Goal: Task Accomplishment & Management: Complete application form

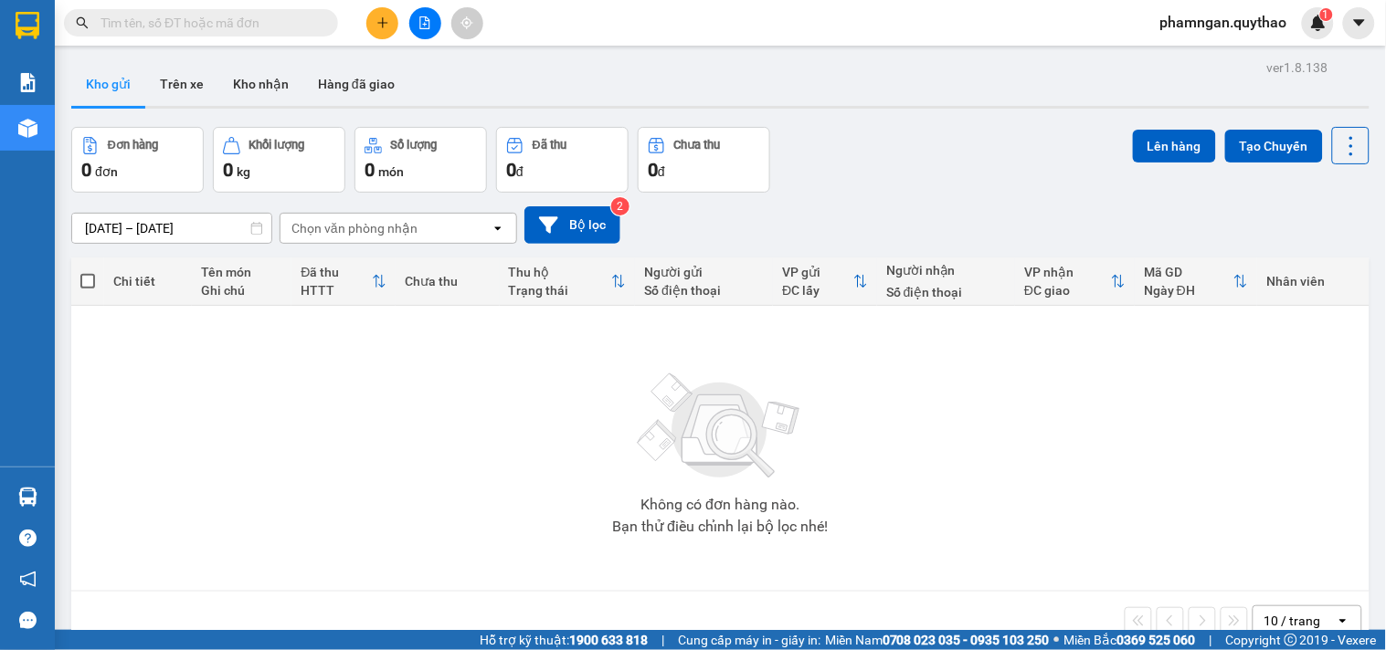
click at [385, 19] on icon "plus" at bounding box center [382, 22] width 13 height 13
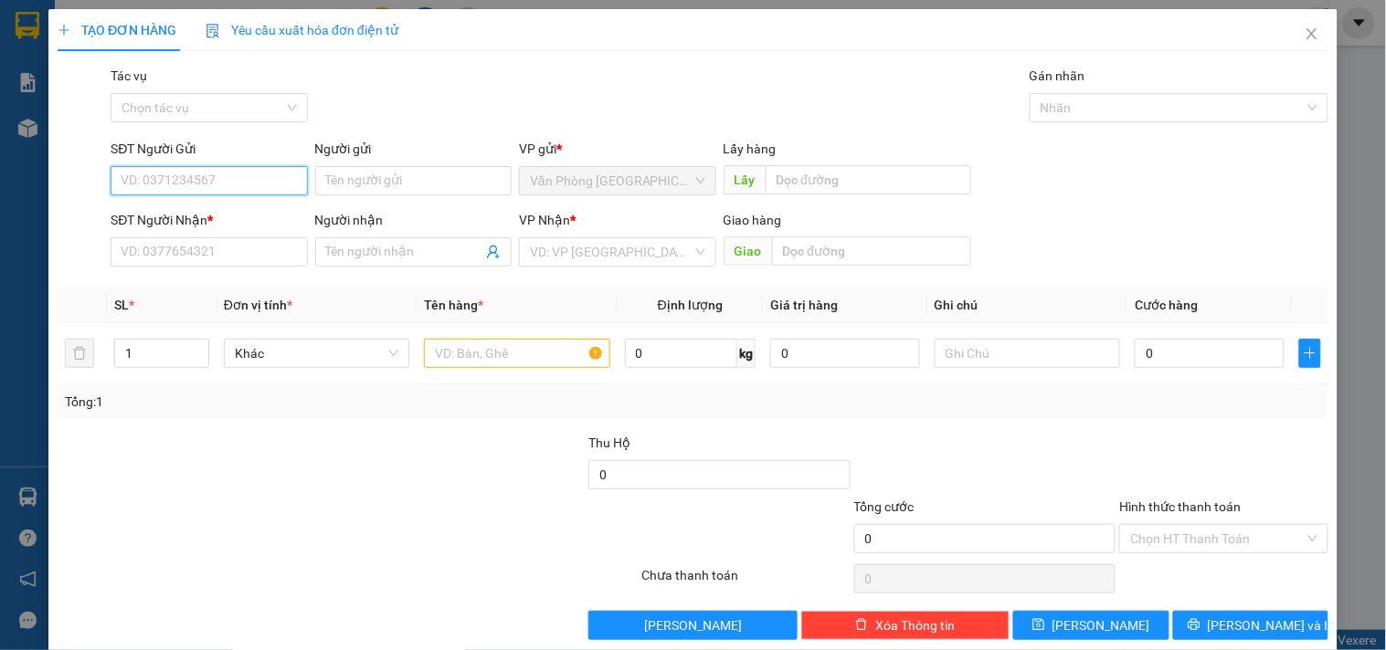
click at [206, 195] on input "SĐT Người Gửi" at bounding box center [209, 180] width 196 height 29
type input "0963618982"
click at [247, 217] on div "0963618982" at bounding box center [207, 217] width 173 height 20
type input "0935270355"
type input "0963618982"
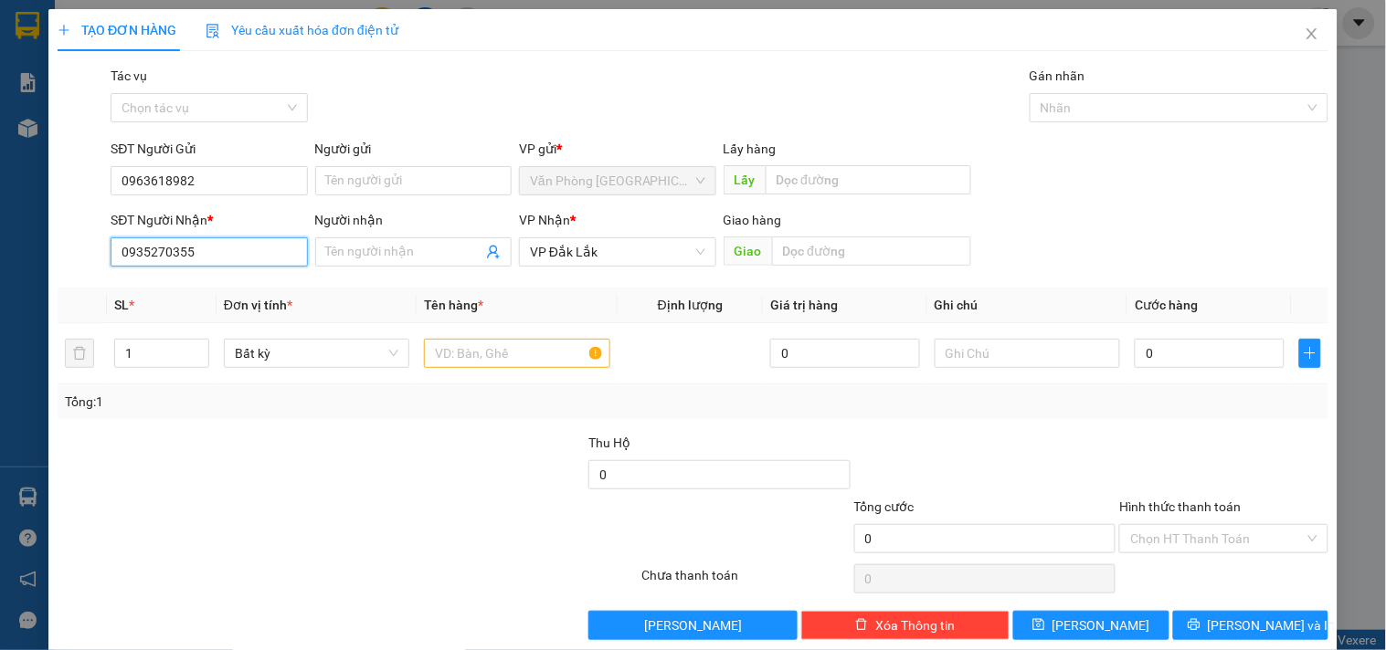
drag, startPoint x: 123, startPoint y: 259, endPoint x: 0, endPoint y: 262, distance: 123.4
click at [0, 262] on div "TẠO ĐƠN HÀNG Yêu cầu xuất hóa đơn điện tử Transit Pickup Surcharge Ids Transit …" at bounding box center [693, 325] width 1386 height 650
click at [210, 284] on div "0355993196" at bounding box center [207, 289] width 173 height 20
click at [219, 248] on input "0355993196" at bounding box center [209, 252] width 196 height 29
click at [204, 293] on div "0355993196" at bounding box center [207, 289] width 173 height 20
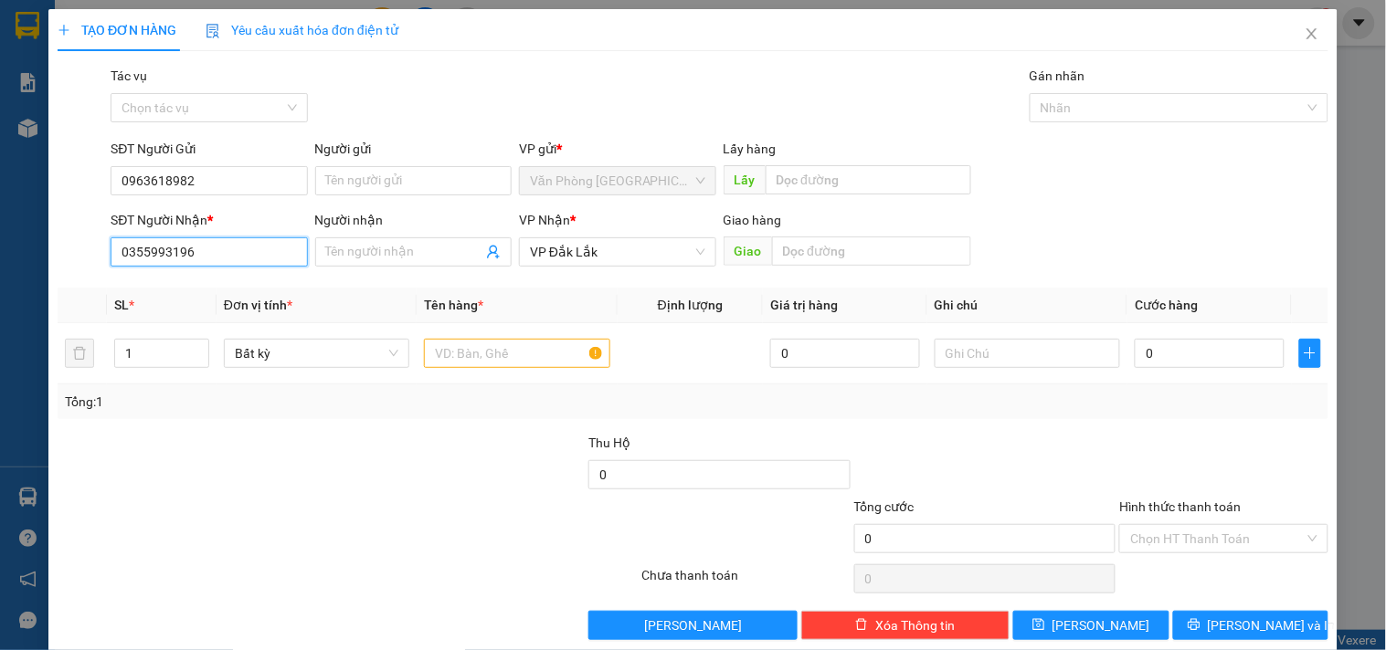
drag, startPoint x: 207, startPoint y: 259, endPoint x: 0, endPoint y: 252, distance: 207.5
click at [0, 252] on div "TẠO ĐƠN HÀNG Yêu cầu xuất hóa đơn điện tử Transit Pickup Surcharge Ids Transit …" at bounding box center [693, 325] width 1386 height 650
type input "0355993196"
click at [491, 354] on input "text" at bounding box center [516, 353] width 185 height 29
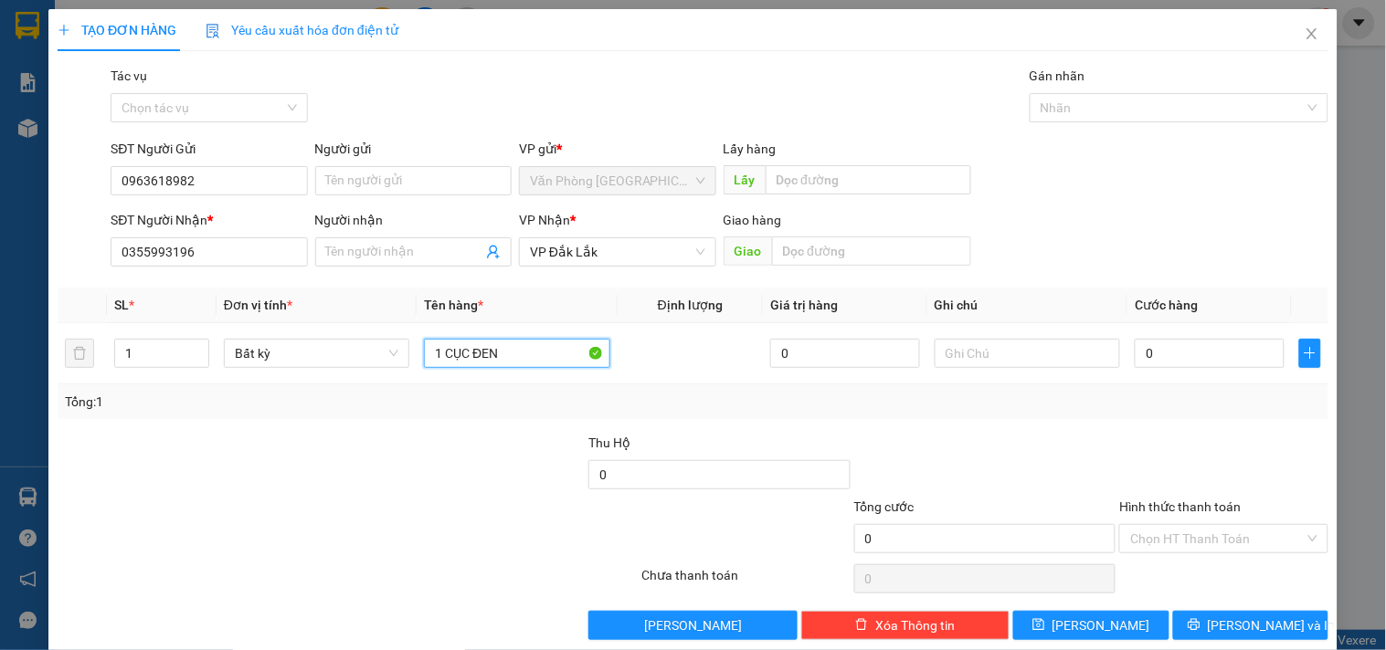
type input "1 CỤC ĐEN"
drag, startPoint x: 1213, startPoint y: 181, endPoint x: 1230, endPoint y: 169, distance: 20.3
drag, startPoint x: 1230, startPoint y: 169, endPoint x: 1242, endPoint y: 352, distance: 183.2
click at [1242, 352] on input "0" at bounding box center [1210, 353] width 150 height 29
click at [1242, 353] on input "0" at bounding box center [1210, 353] width 150 height 29
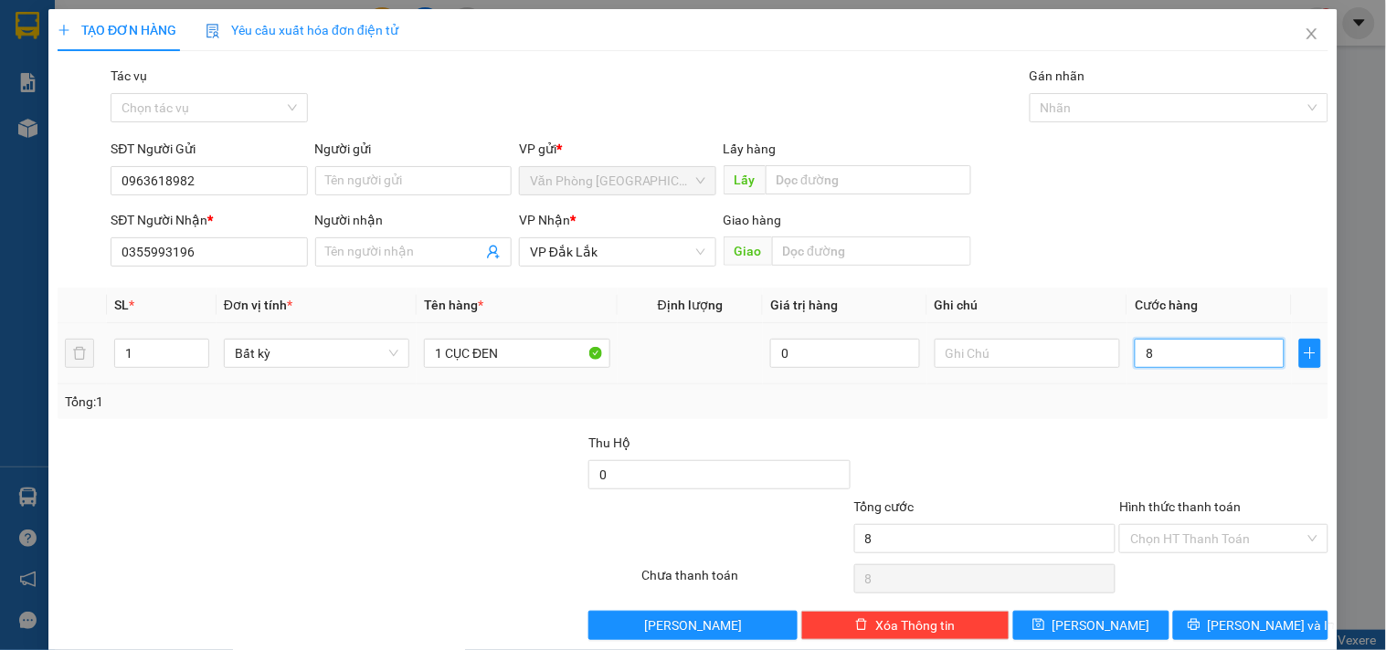
type input "8"
type input "80"
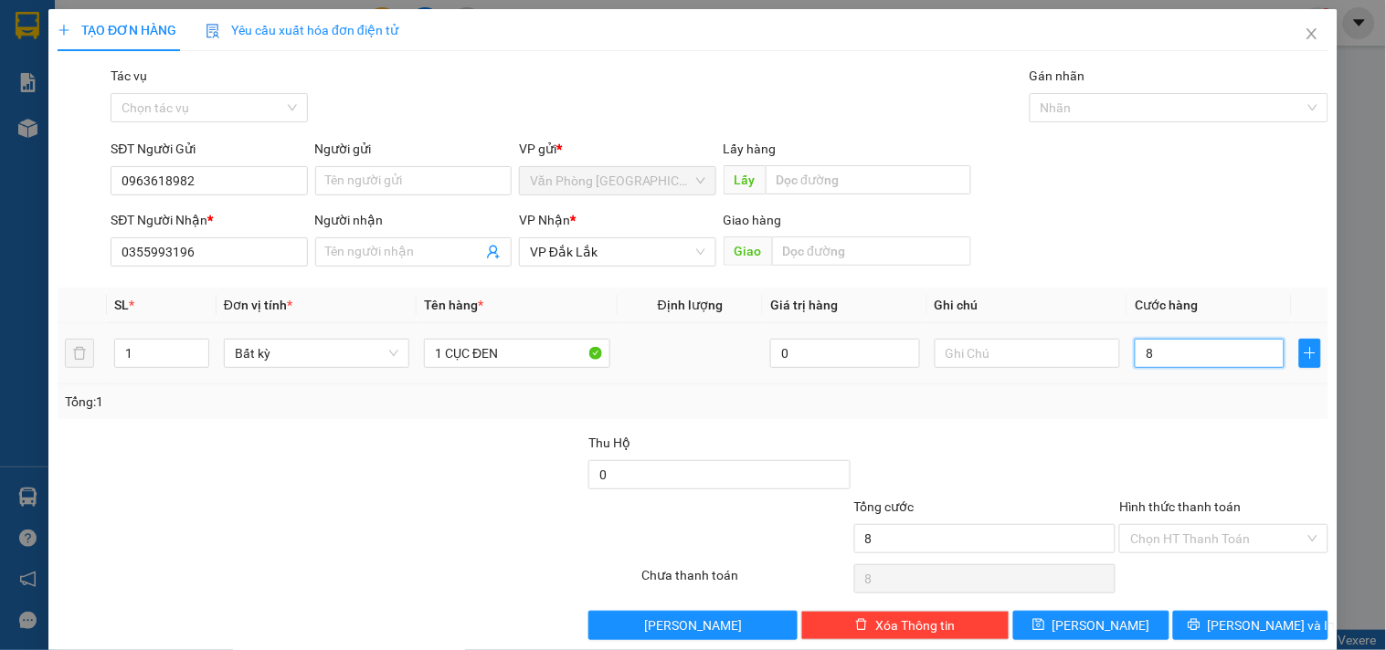
type input "80"
type input "800"
type input "8.000"
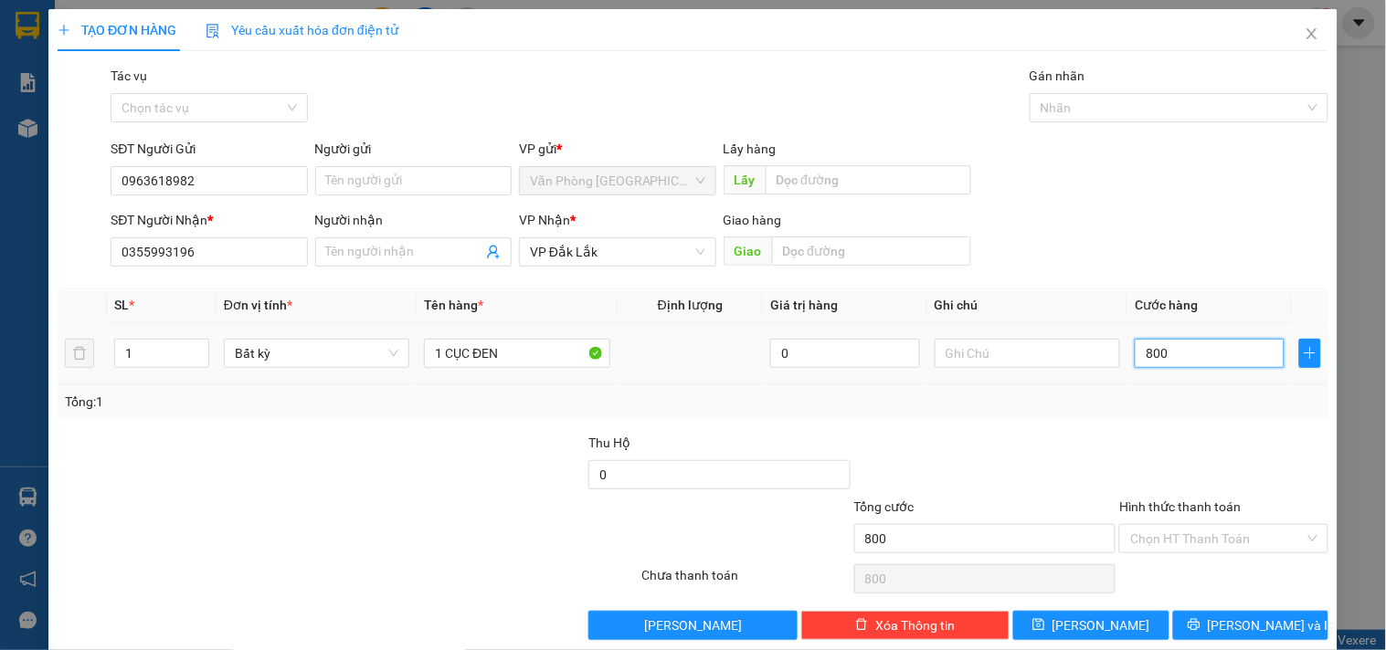
type input "8.000"
type input "80.000"
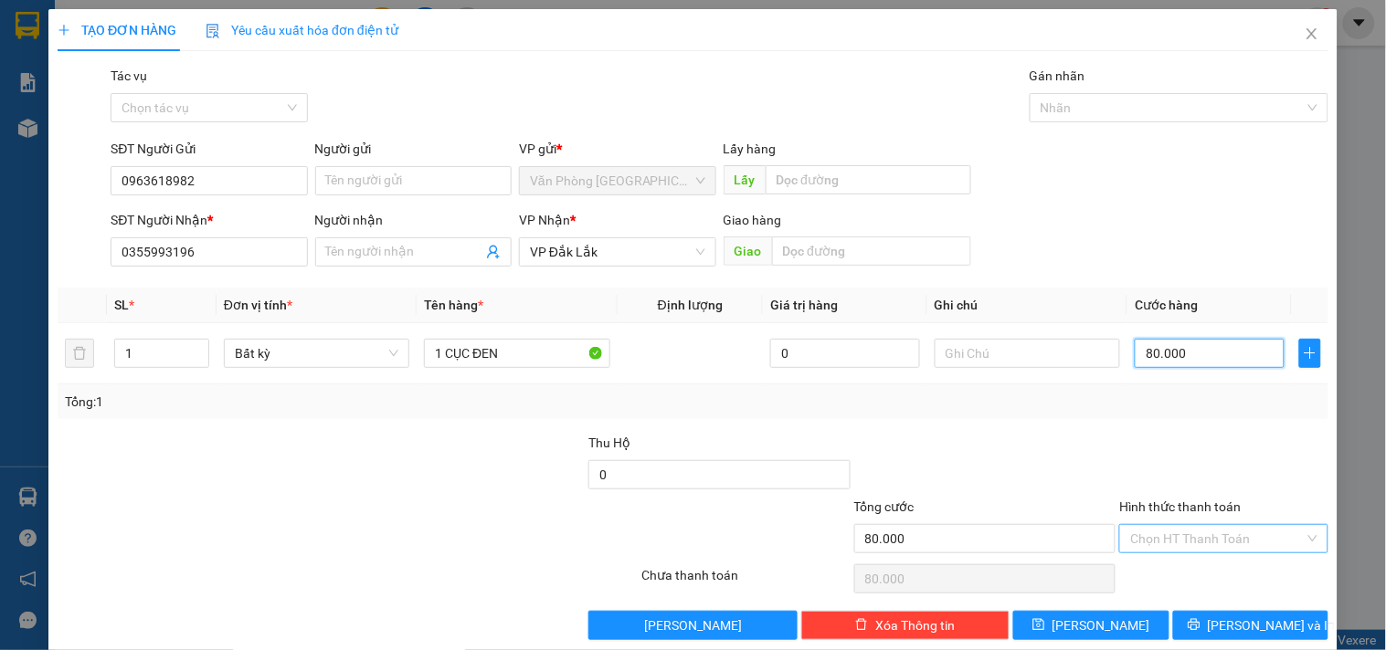
type input "80.000"
click at [1201, 534] on input "Hình thức thanh toán" at bounding box center [1217, 538] width 174 height 27
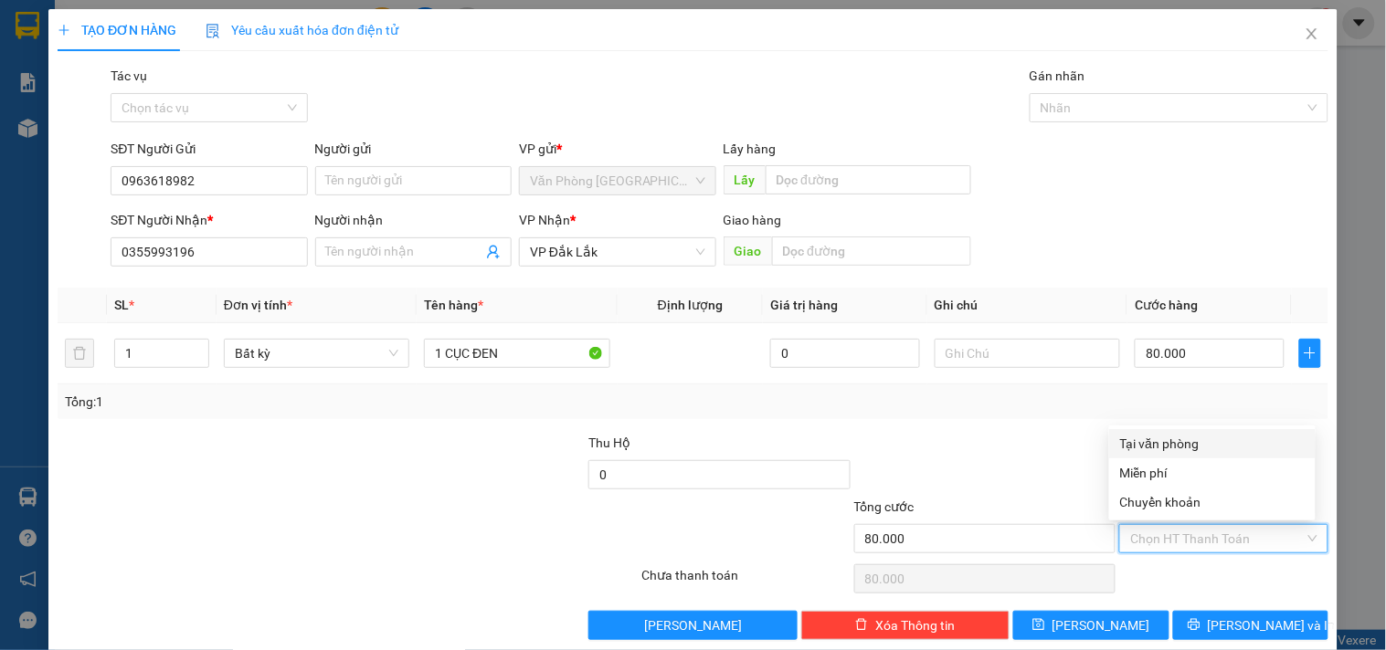
click at [1188, 437] on div "Tại văn phòng" at bounding box center [1212, 444] width 185 height 20
type input "0"
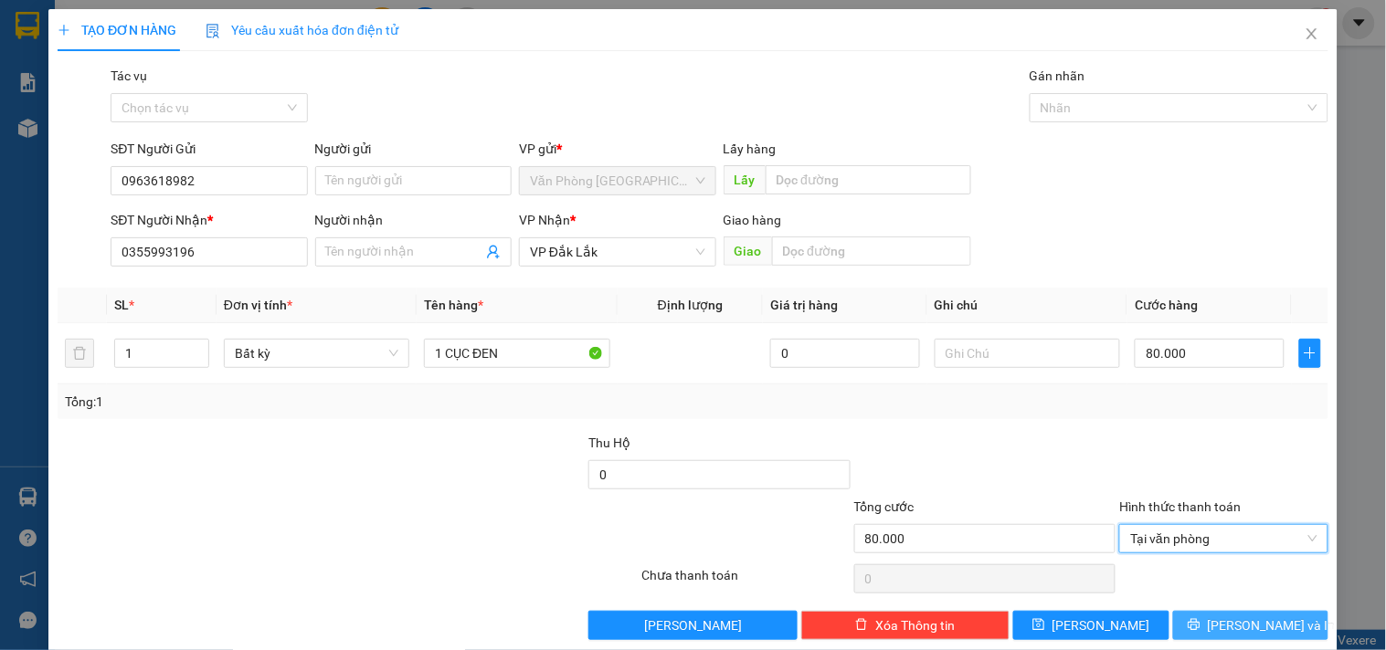
click at [1200, 623] on icon "printer" at bounding box center [1194, 624] width 13 height 13
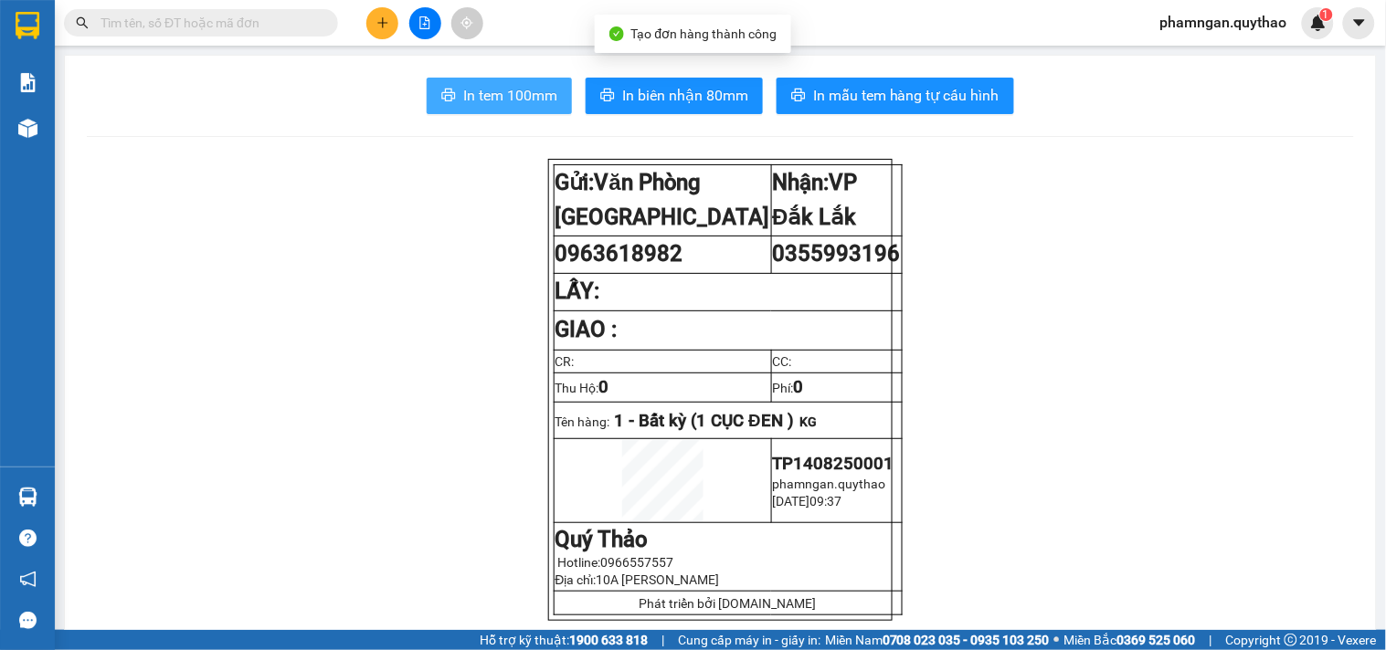
click at [532, 104] on span "In tem 100mm" at bounding box center [510, 95] width 94 height 23
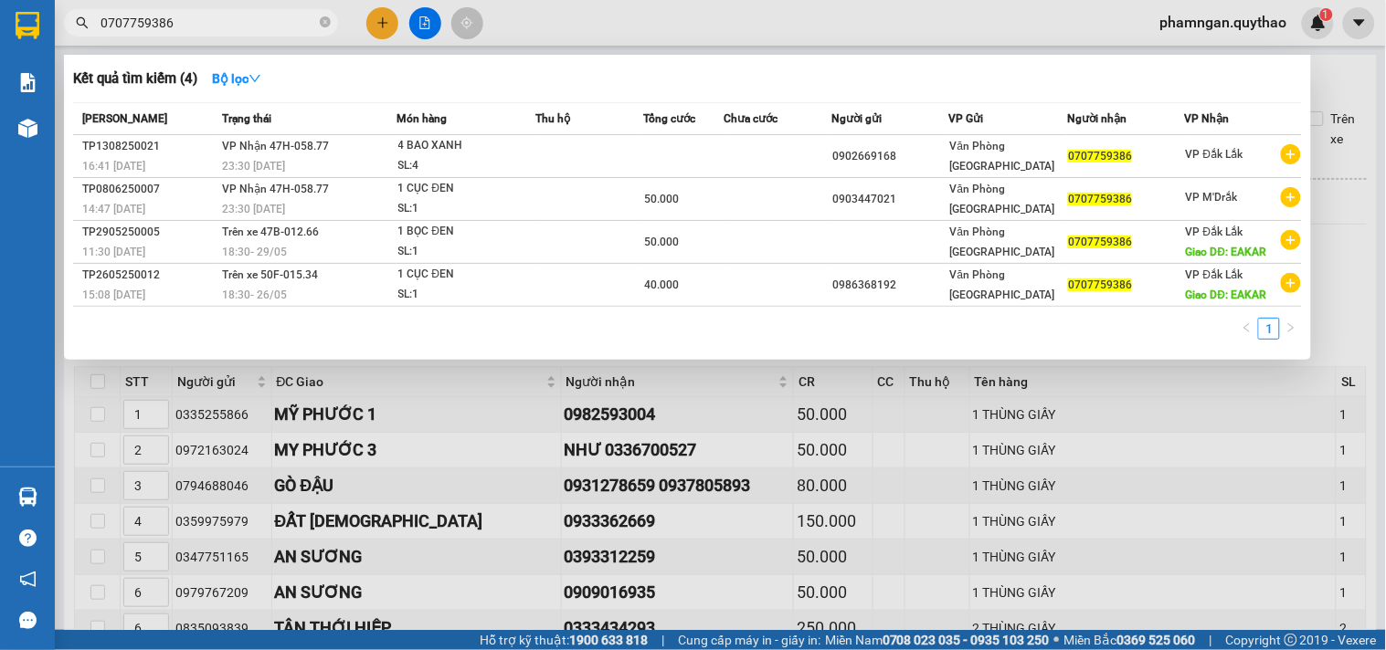
scroll to position [1554, 0]
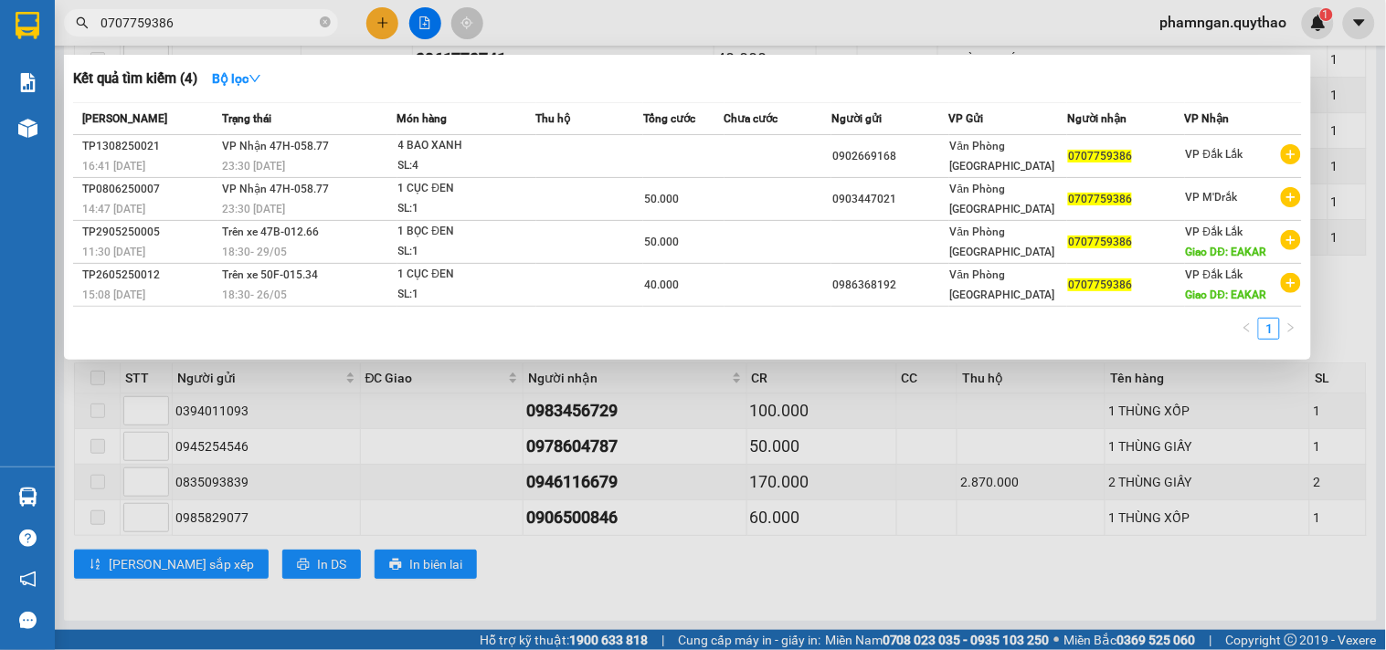
drag, startPoint x: 326, startPoint y: 23, endPoint x: 262, endPoint y: 21, distance: 64.0
click at [322, 21] on icon "close-circle" at bounding box center [325, 21] width 11 height 11
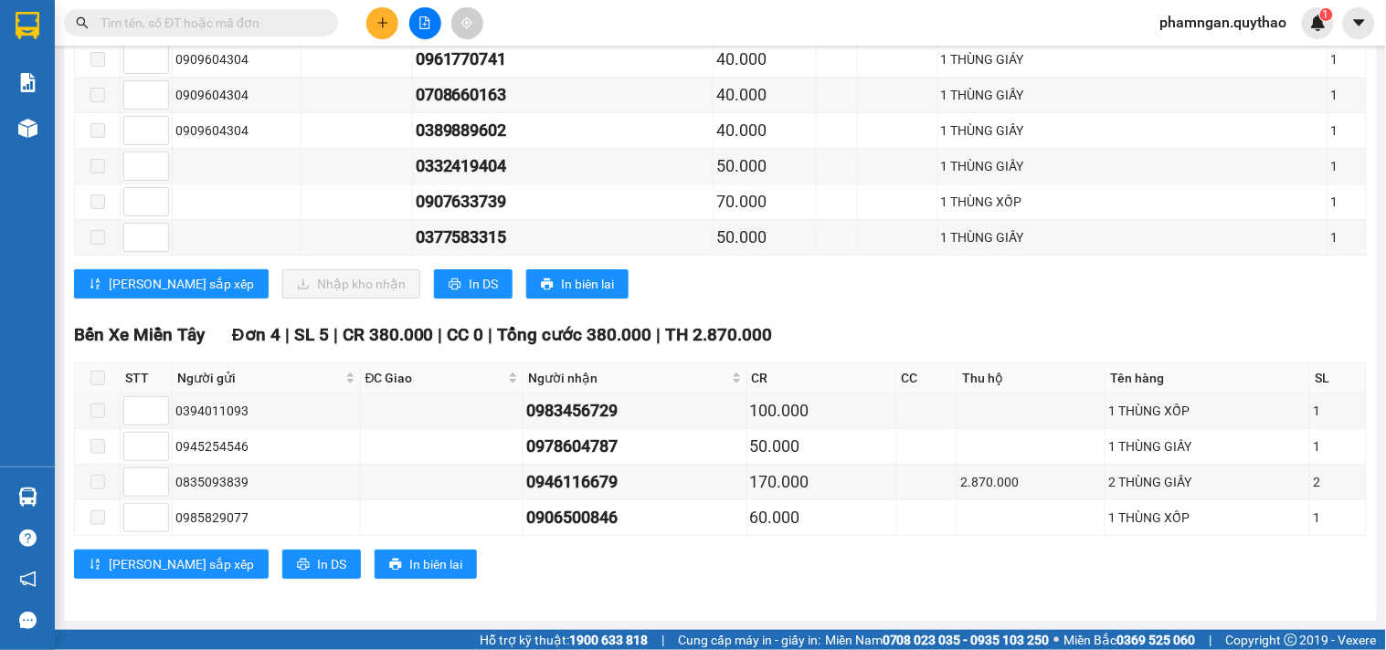
click at [258, 21] on input "text" at bounding box center [208, 23] width 216 height 20
paste input "0355993196"
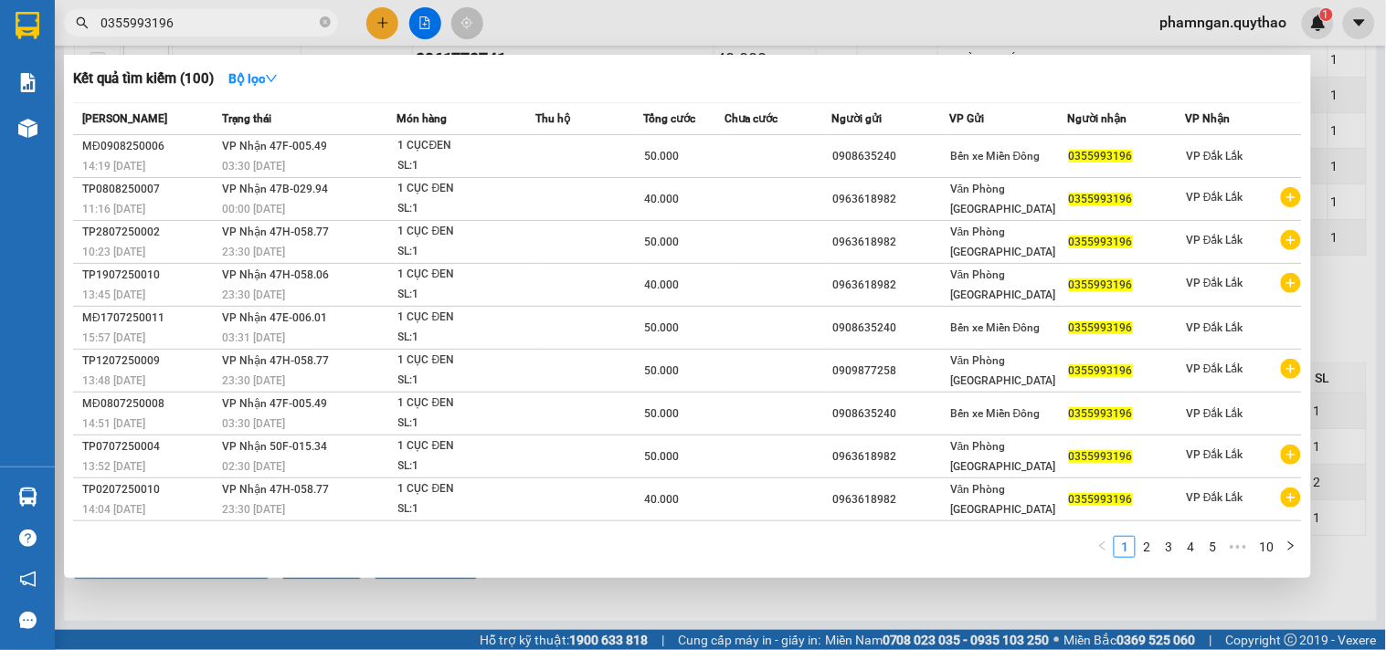
type input "0355993196"
